Goal: Transaction & Acquisition: Obtain resource

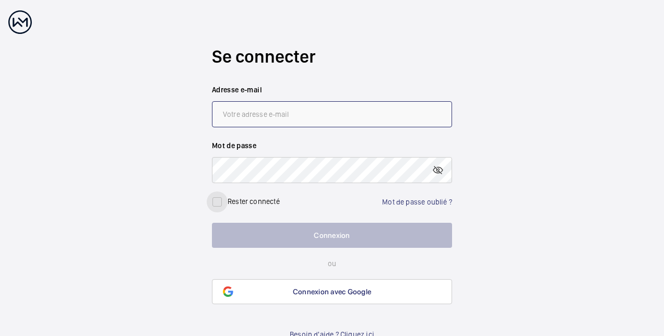
type input "[EMAIL_ADDRESS][DOMAIN_NAME]"
click at [221, 204] on input "checkbox" at bounding box center [217, 201] width 21 height 21
checkbox input "true"
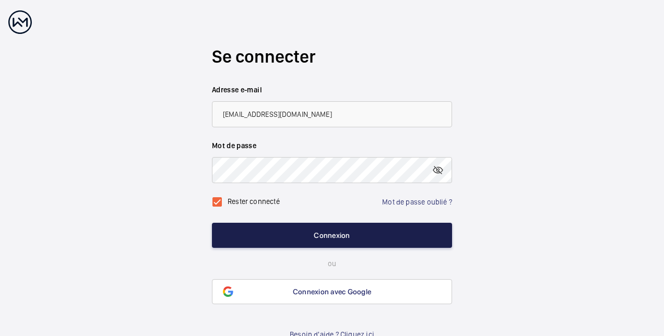
click at [327, 236] on button "Connexion" at bounding box center [332, 235] width 240 height 25
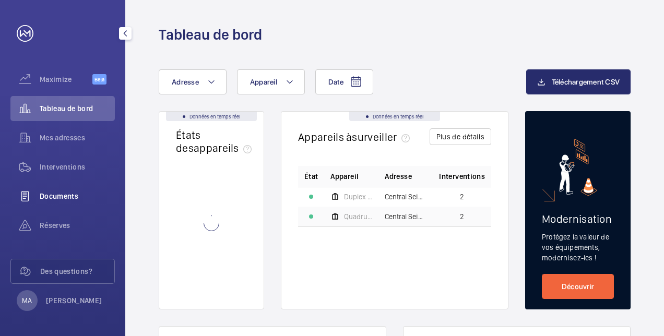
click at [59, 199] on span "Documents" at bounding box center [77, 196] width 75 height 10
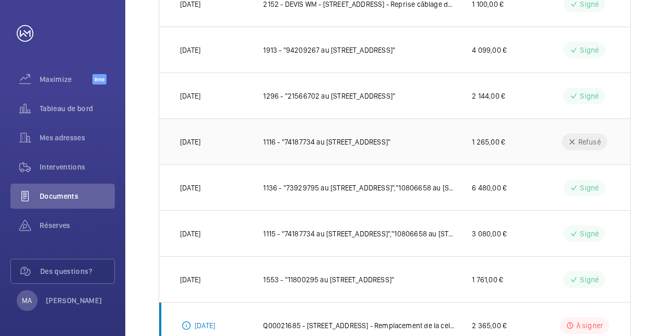
scroll to position [350, 0]
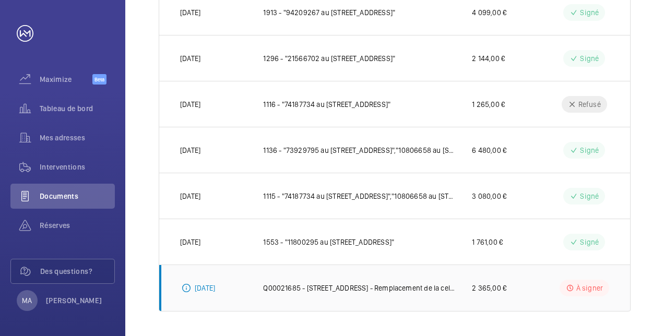
click at [278, 287] on p "Q00021685 - [STREET_ADDRESS] - Remplacement de la cellule toute hauteur" at bounding box center [359, 288] width 192 height 10
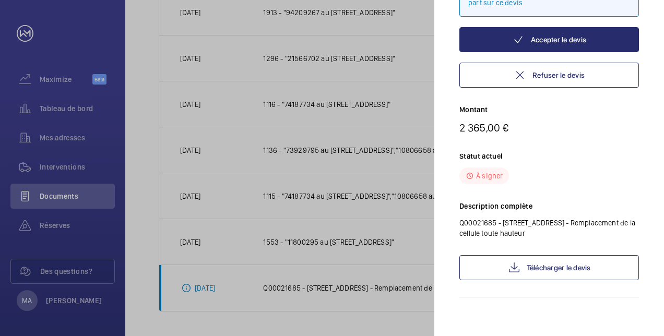
scroll to position [126, 0]
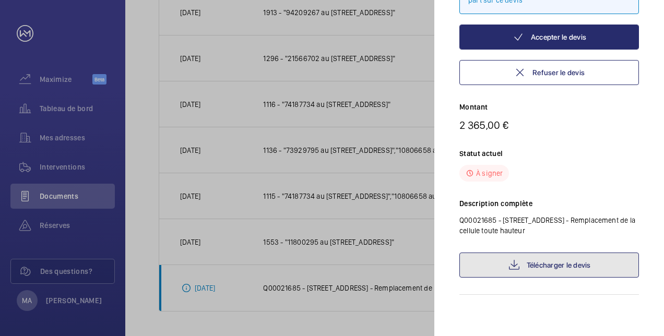
click at [554, 273] on link "Télécharger le devis" at bounding box center [548, 264] width 179 height 25
